Goal: Task Accomplishment & Management: Use online tool/utility

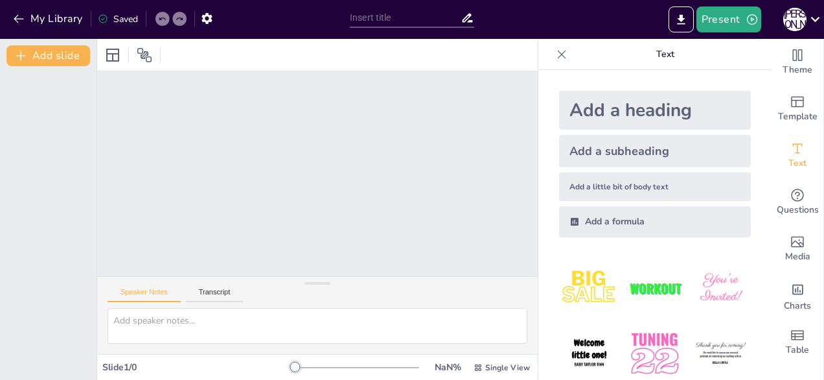
drag, startPoint x: 284, startPoint y: 360, endPoint x: 299, endPoint y: 360, distance: 14.9
click at [299, 360] on div "Slide 1 / 0 NaN % Single View" at bounding box center [317, 367] width 441 height 21
click at [632, 98] on div "Add a heading" at bounding box center [655, 110] width 192 height 39
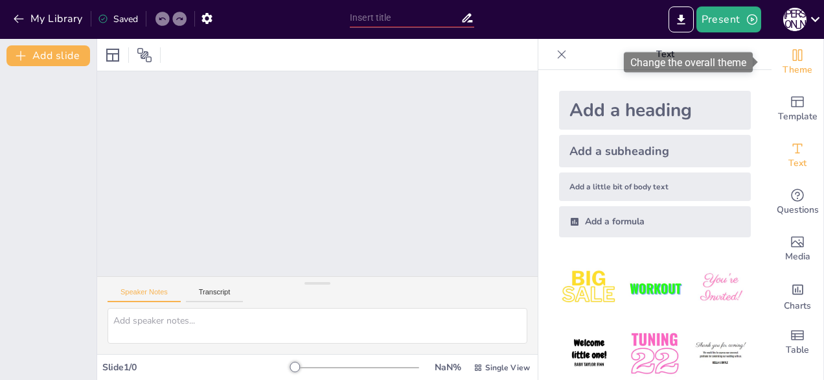
click at [792, 63] on span "Theme" at bounding box center [798, 70] width 30 height 14
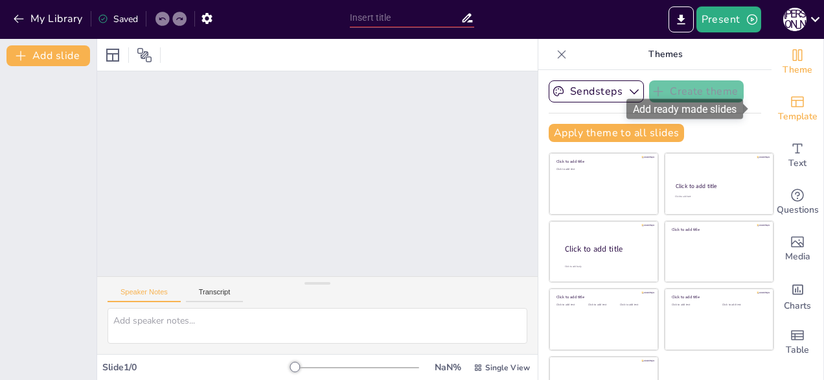
click at [790, 99] on icon "Add ready made slides" at bounding box center [798, 102] width 16 height 16
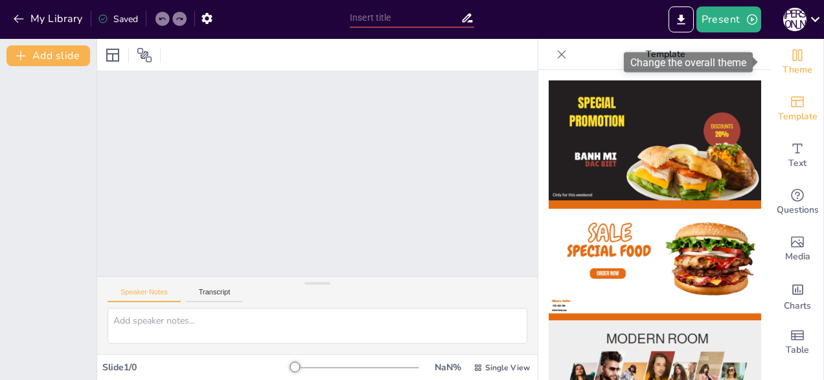
click at [783, 71] on span "Theme" at bounding box center [798, 70] width 30 height 14
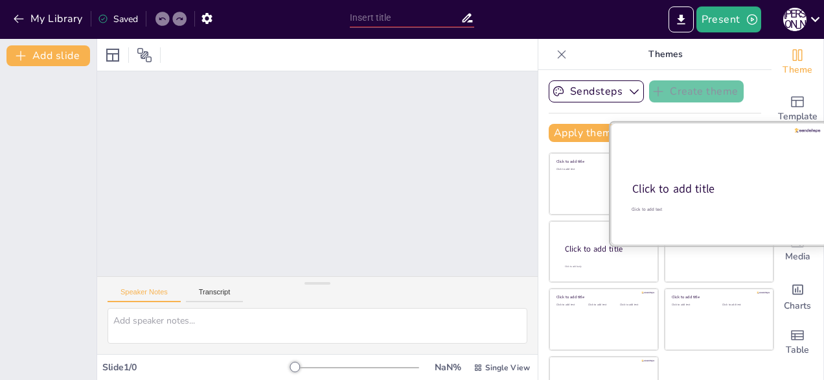
click at [718, 190] on p "Click to add title" at bounding box center [718, 189] width 172 height 16
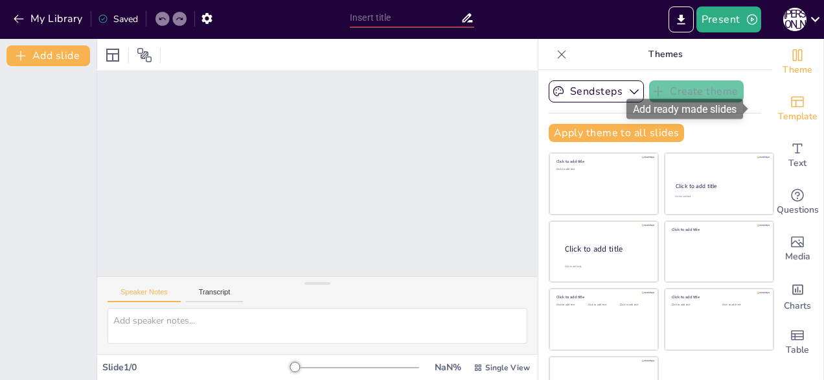
click at [790, 98] on icon "Add ready made slides" at bounding box center [798, 102] width 16 height 16
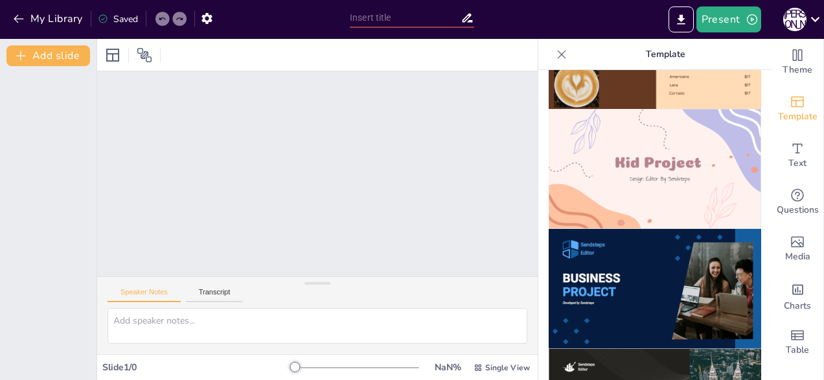
scroll to position [916, 0]
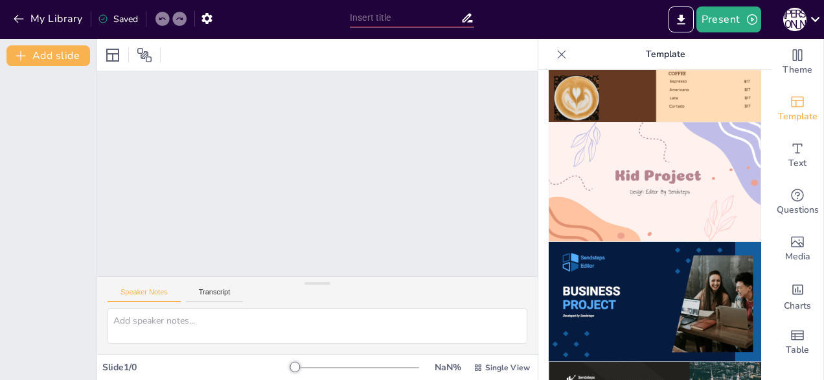
click at [611, 257] on img at bounding box center [655, 302] width 212 height 120
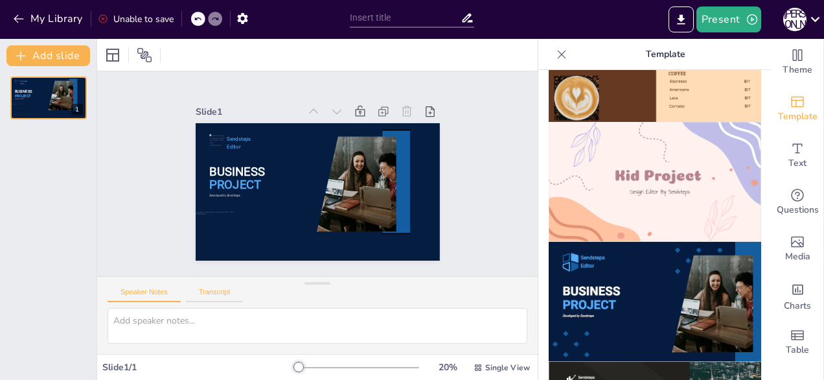
click at [201, 293] on button "Transcript" at bounding box center [215, 295] width 58 height 14
click at [158, 293] on button "Speaker Notes" at bounding box center [144, 295] width 73 height 14
click at [128, 13] on div "Unable to save" at bounding box center [136, 19] width 76 height 12
click at [125, 19] on div "Unable to save" at bounding box center [136, 19] width 76 height 12
click at [571, 284] on img at bounding box center [655, 302] width 212 height 120
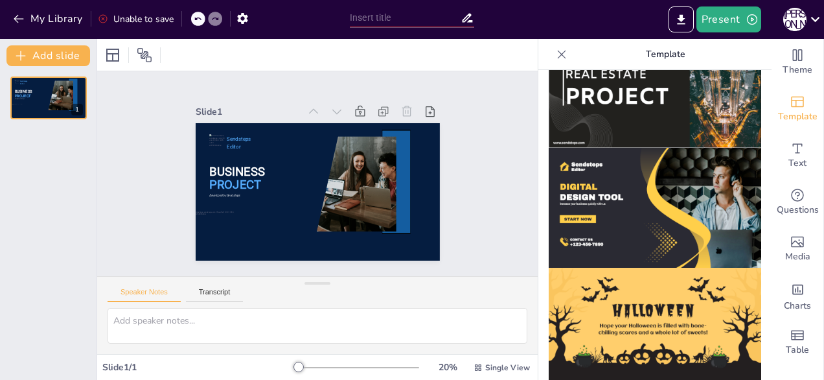
scroll to position [1331, 0]
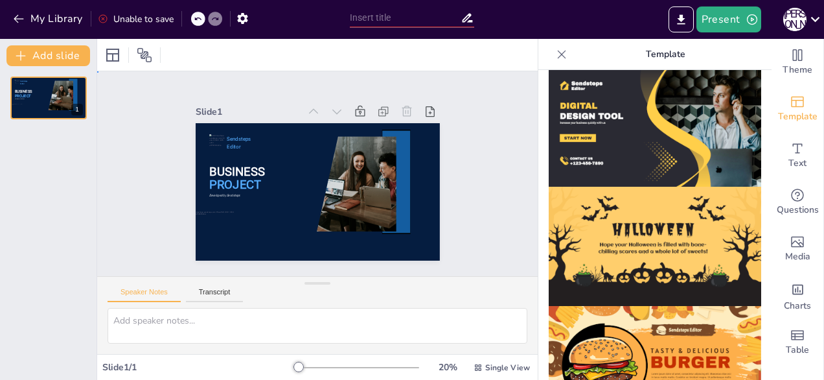
click at [453, 237] on div "Slide 1 BUSINESS PROJECT Sendsteps Editor Developed by Sendsteps" at bounding box center [317, 174] width 317 height 174
click at [42, 32] on div "My Library Unable to save" at bounding box center [171, 18] width 343 height 36
click at [42, 20] on button "My Library" at bounding box center [49, 18] width 78 height 21
